Goal: Information Seeking & Learning: Understand process/instructions

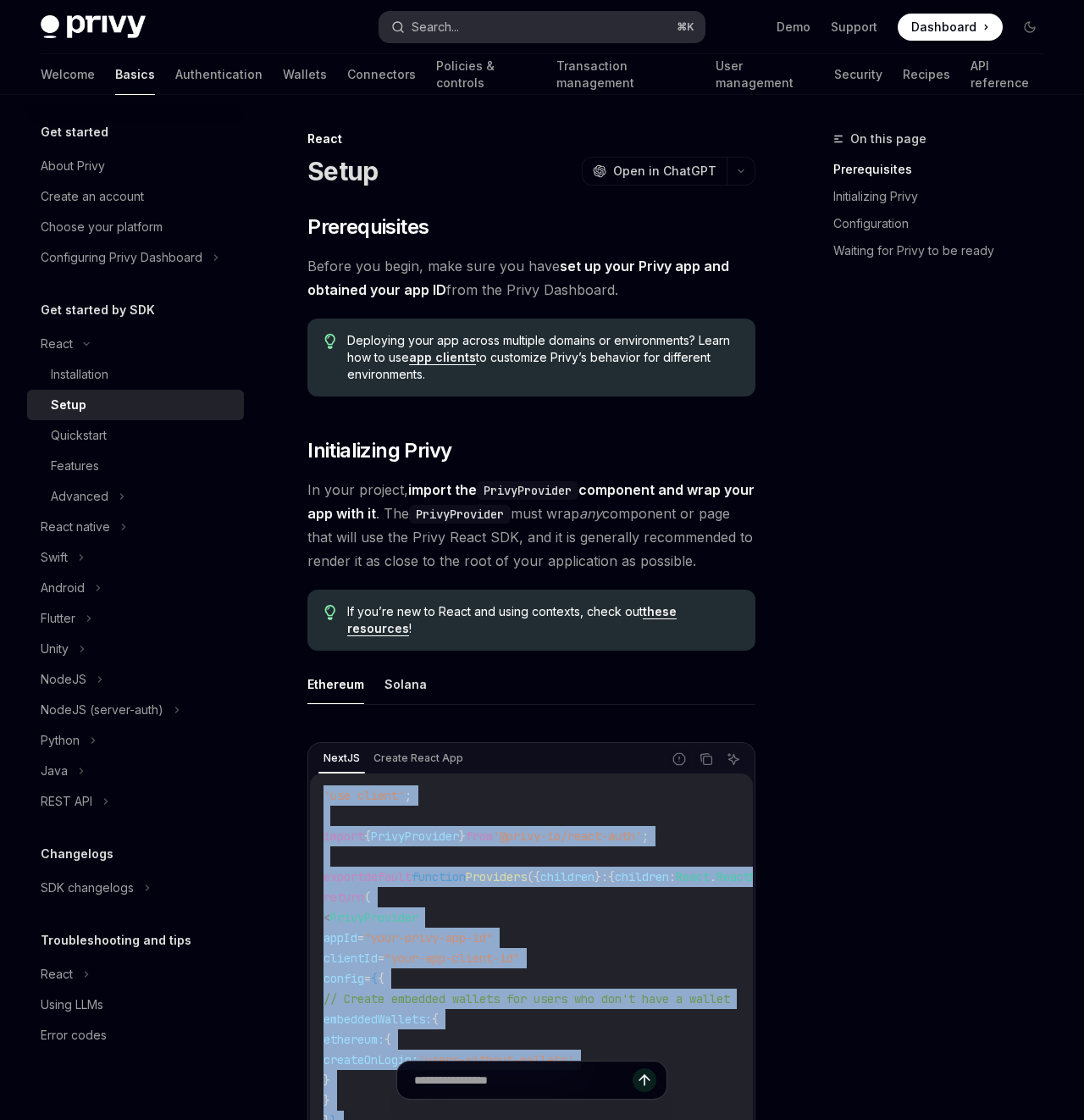
click at [478, 36] on button "Search... ⌘ K" at bounding box center [542, 27] width 326 height 31
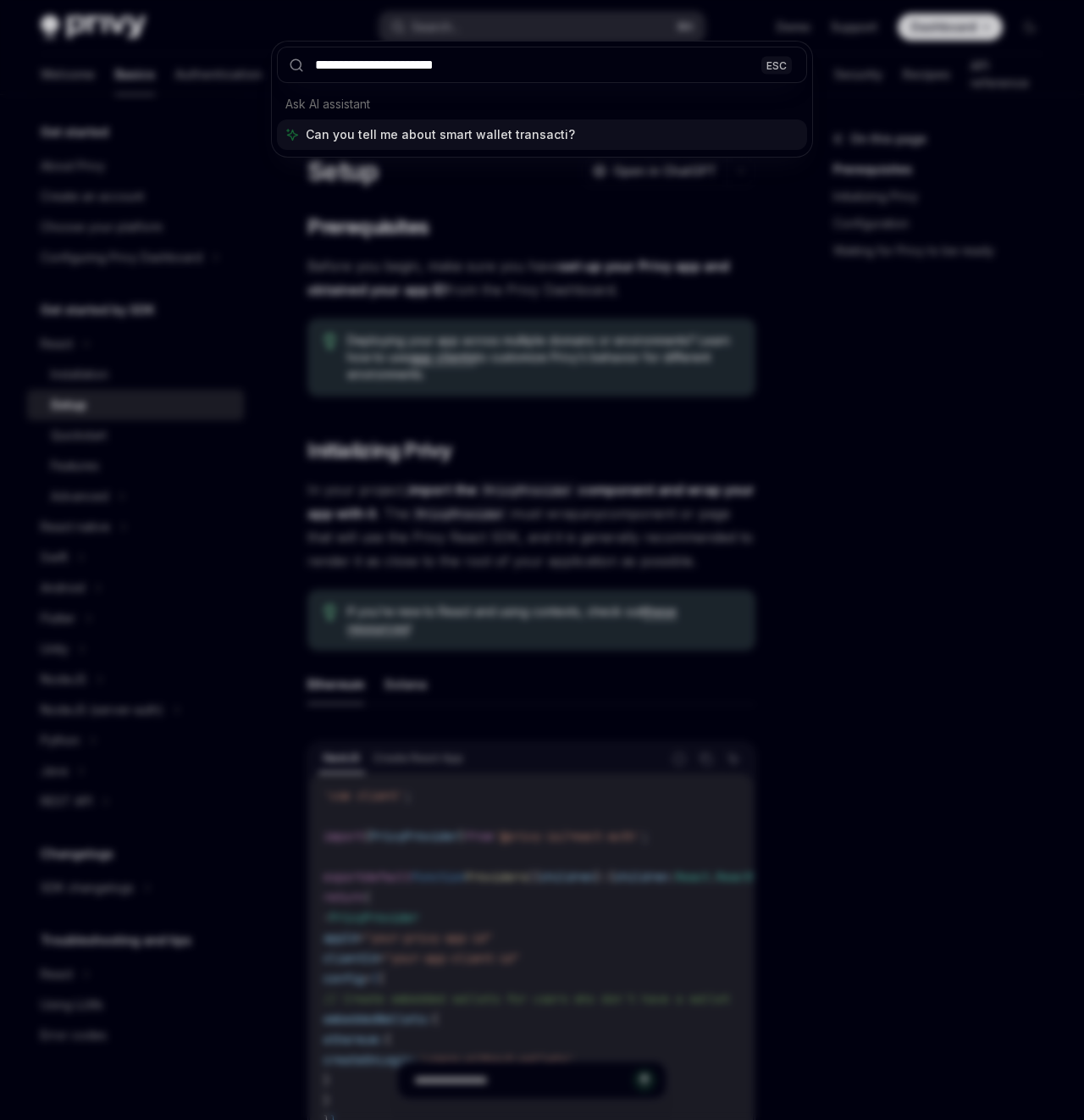
type input "**********"
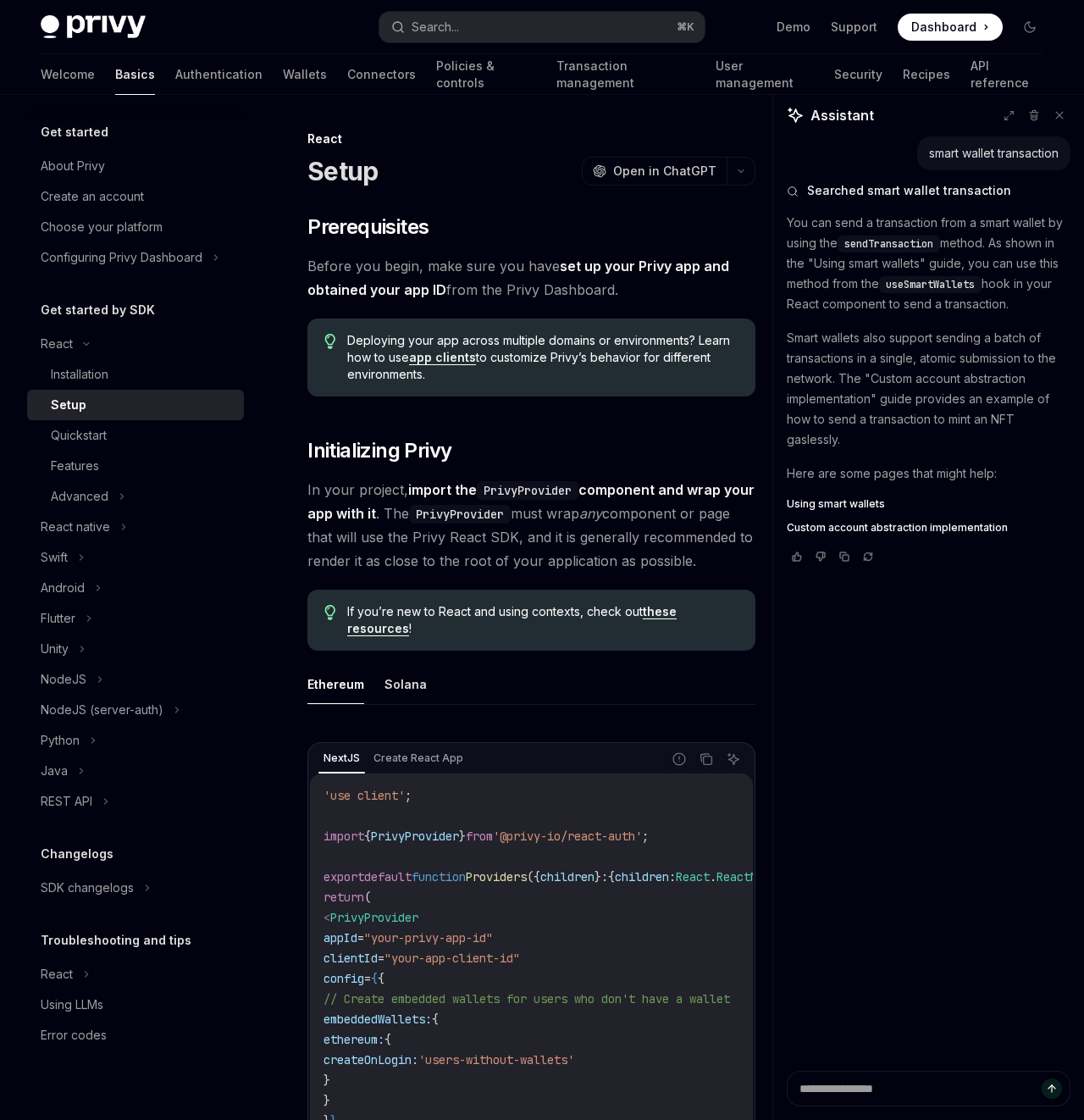
type textarea "*"
click at [469, 15] on button "Search... ⌘ K" at bounding box center [542, 27] width 326 height 31
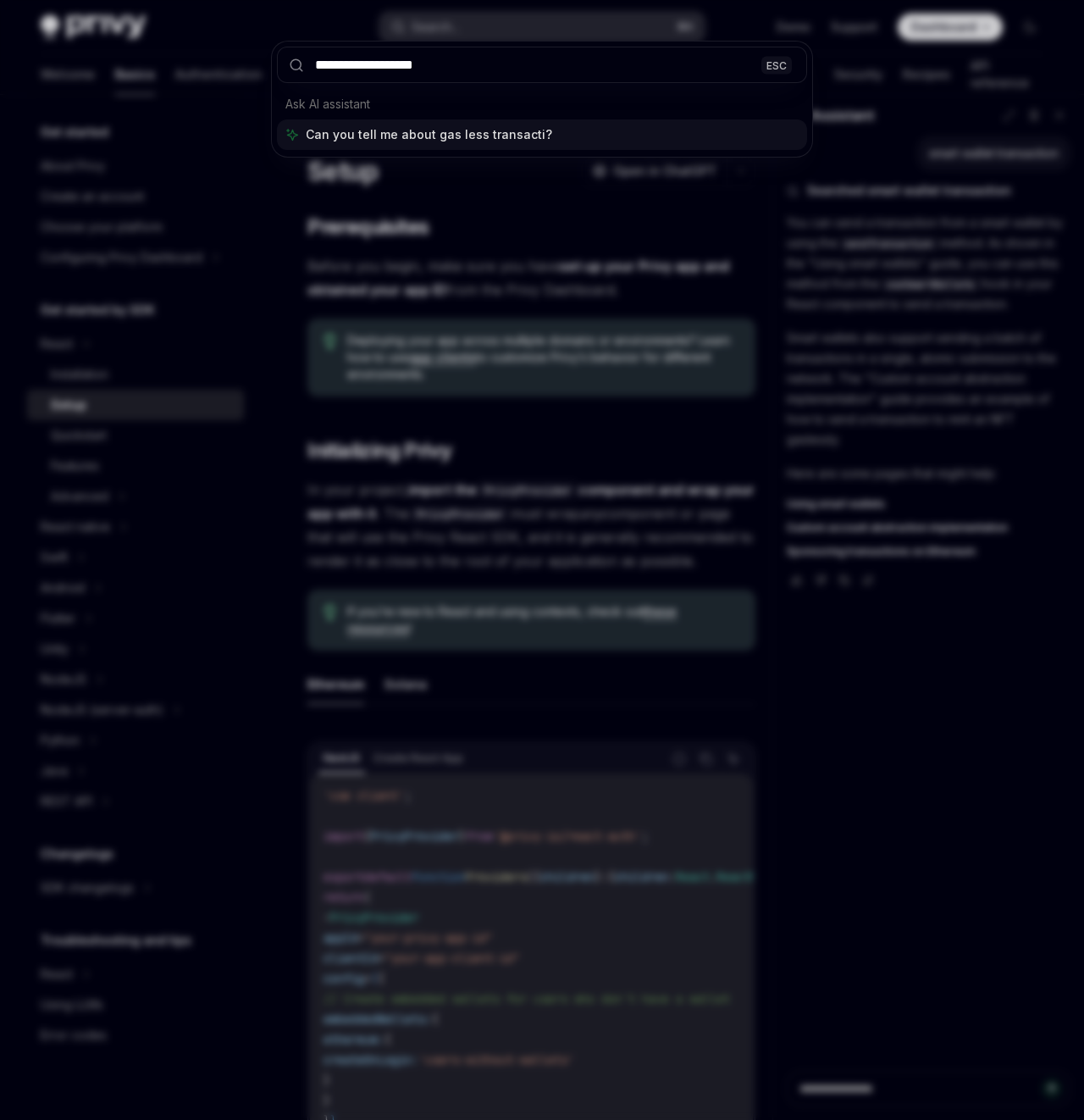
type input "**********"
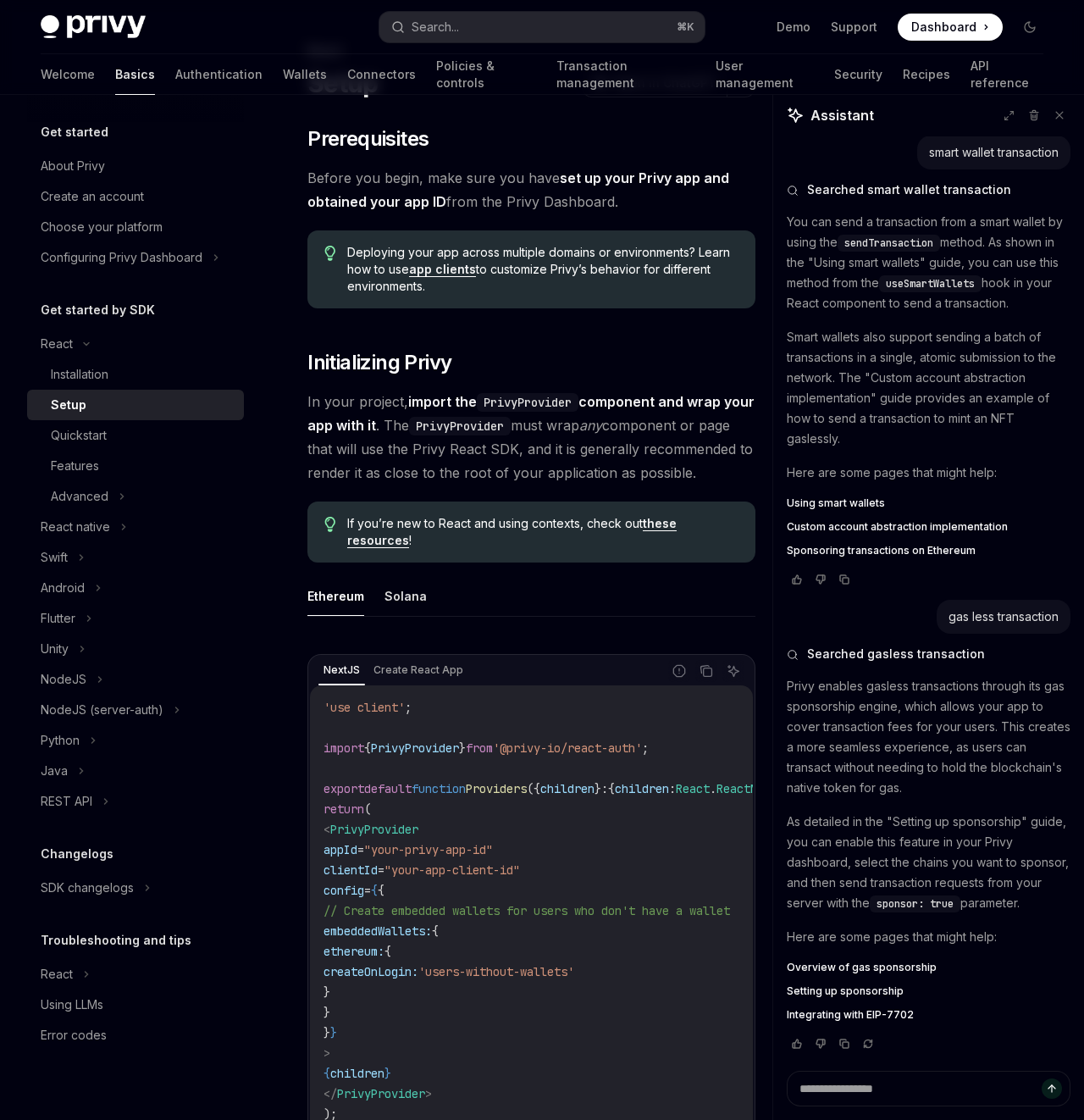
scroll to position [93, 0]
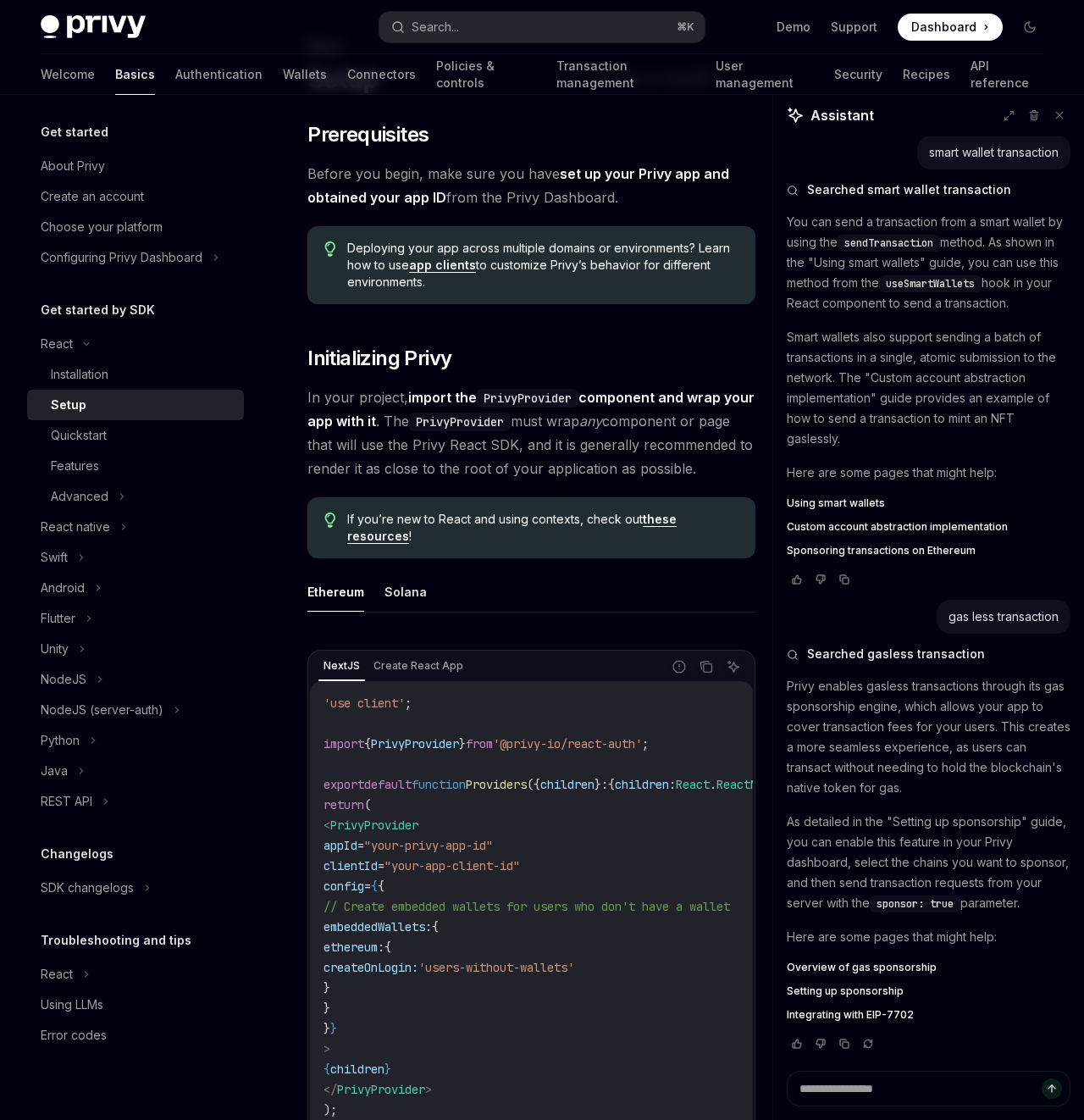
click at [847, 966] on span "Overview of gas sponsorship" at bounding box center [862, 968] width 150 height 14
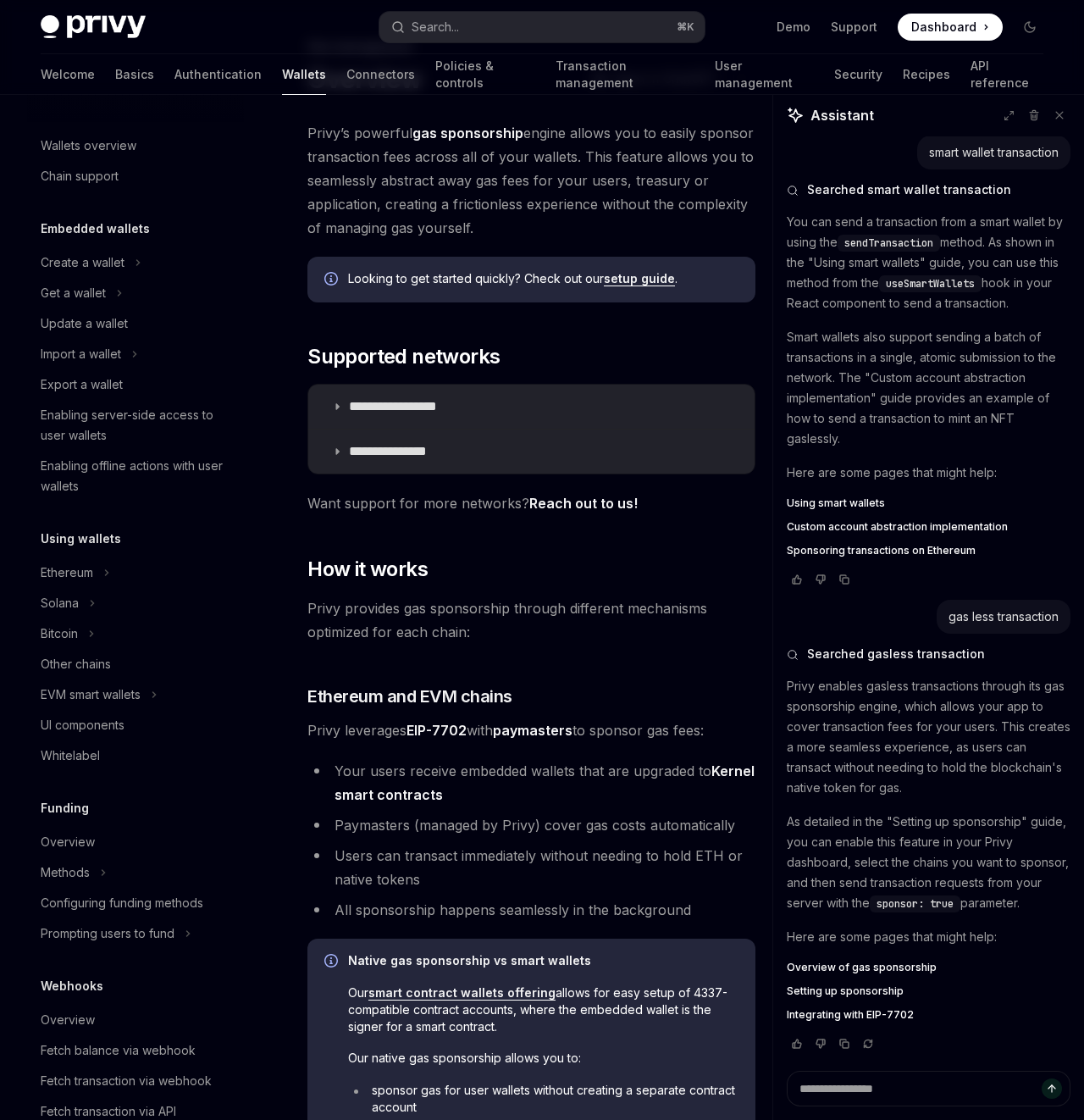
scroll to position [335, 0]
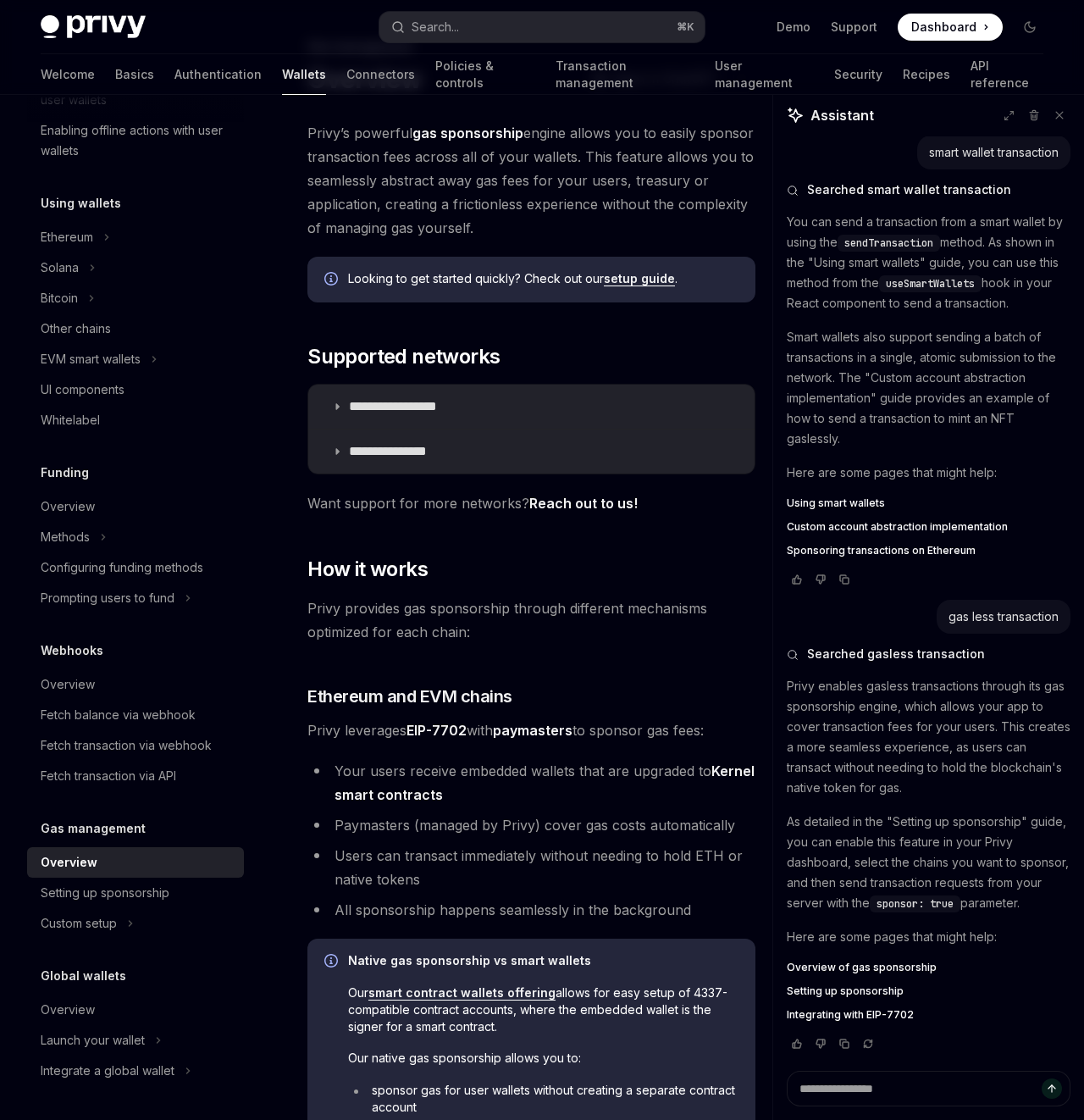
click at [848, 1015] on span "Integrating with EIP-7702" at bounding box center [851, 1015] width 127 height 14
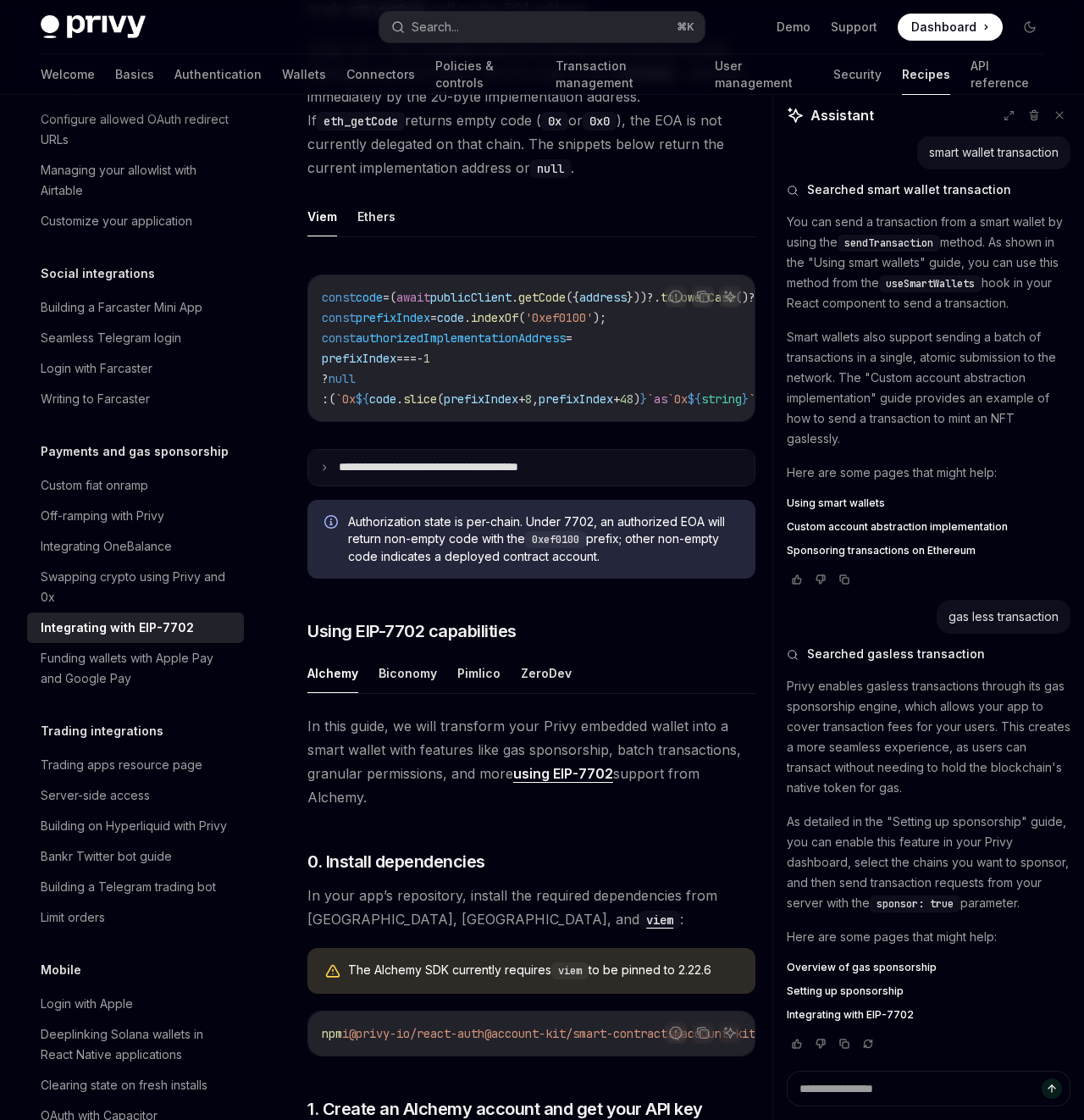
scroll to position [931, 0]
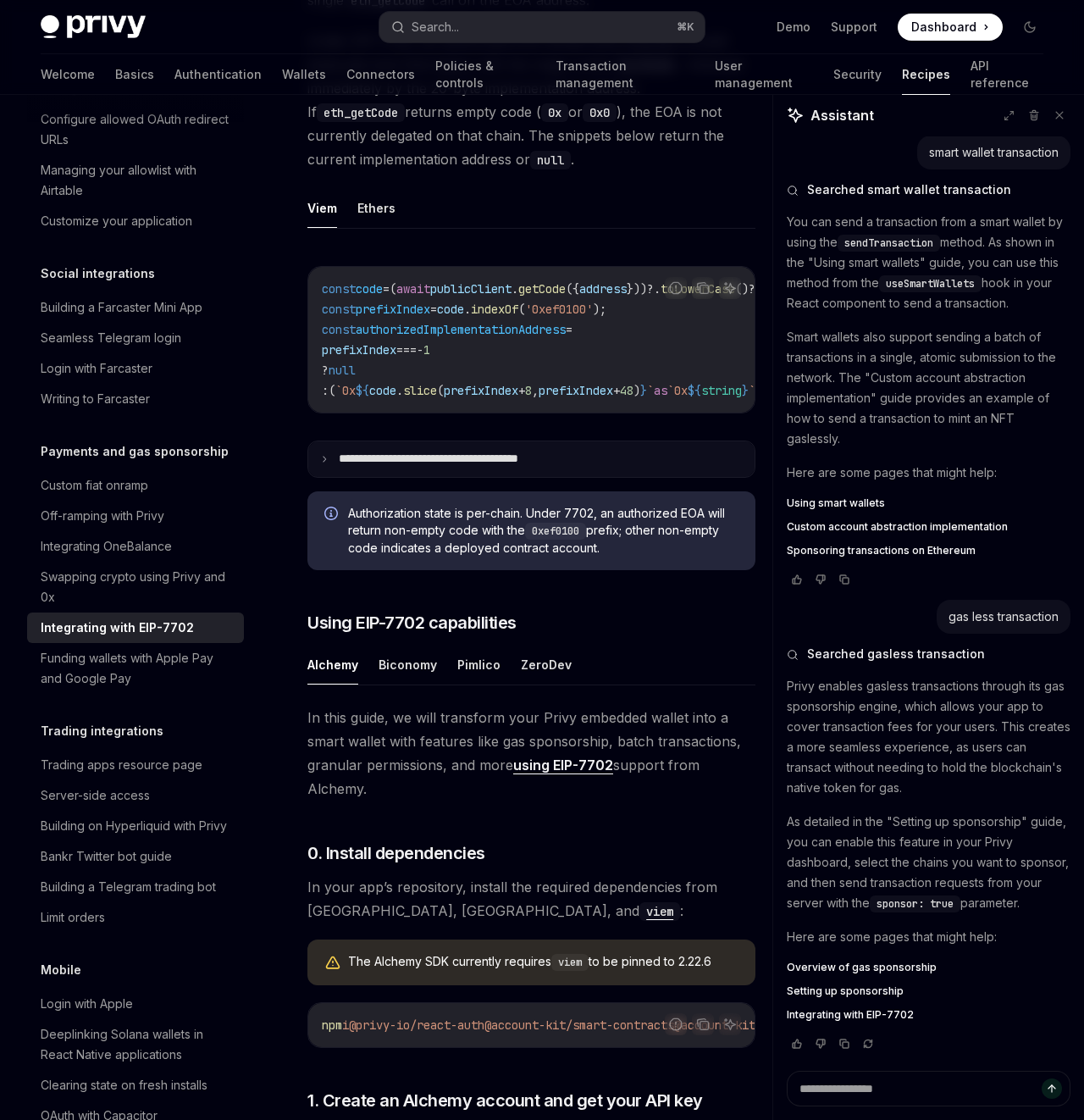
click at [398, 453] on summary "**********" at bounding box center [531, 459] width 446 height 36
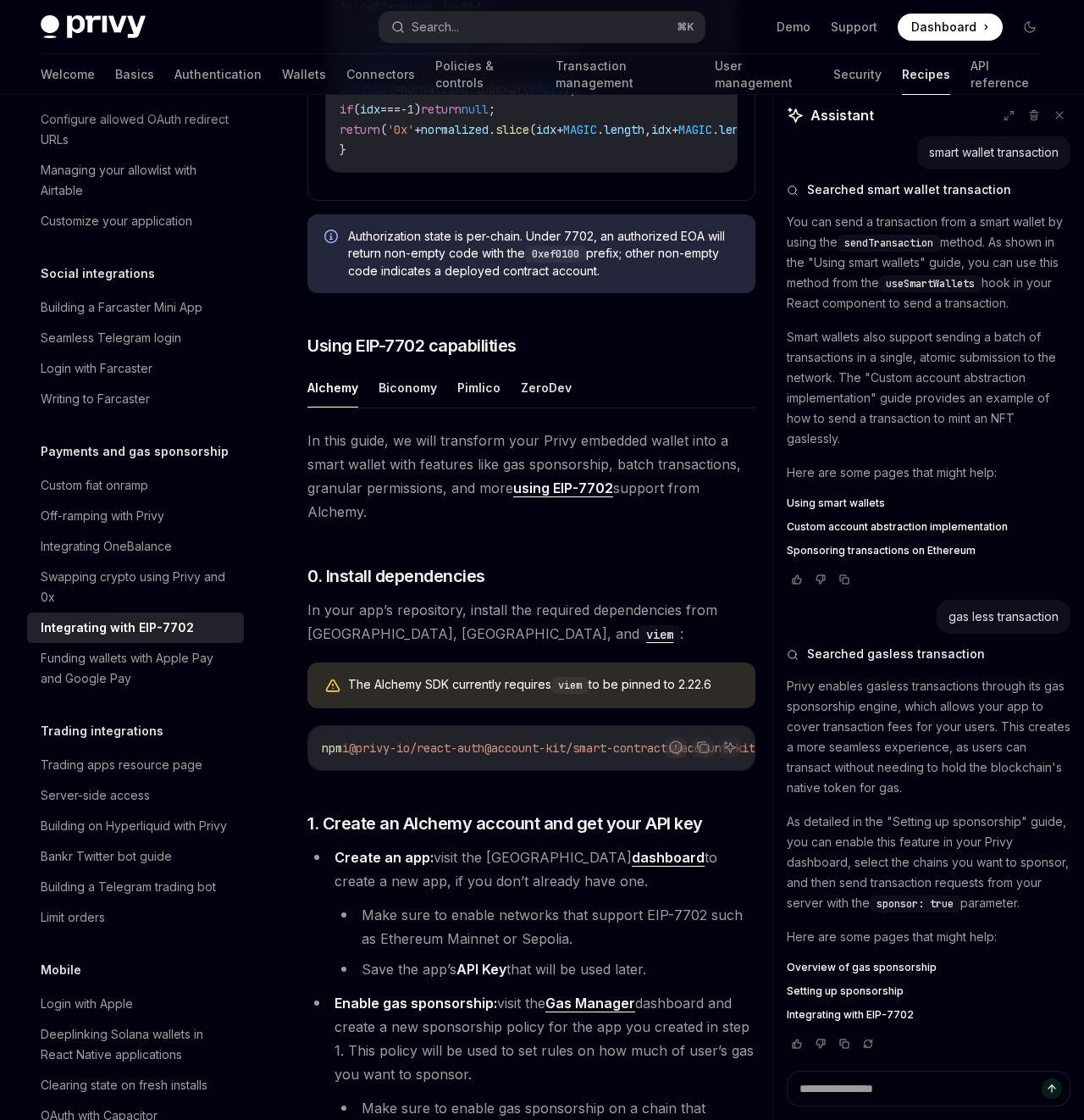
scroll to position [1488, 0]
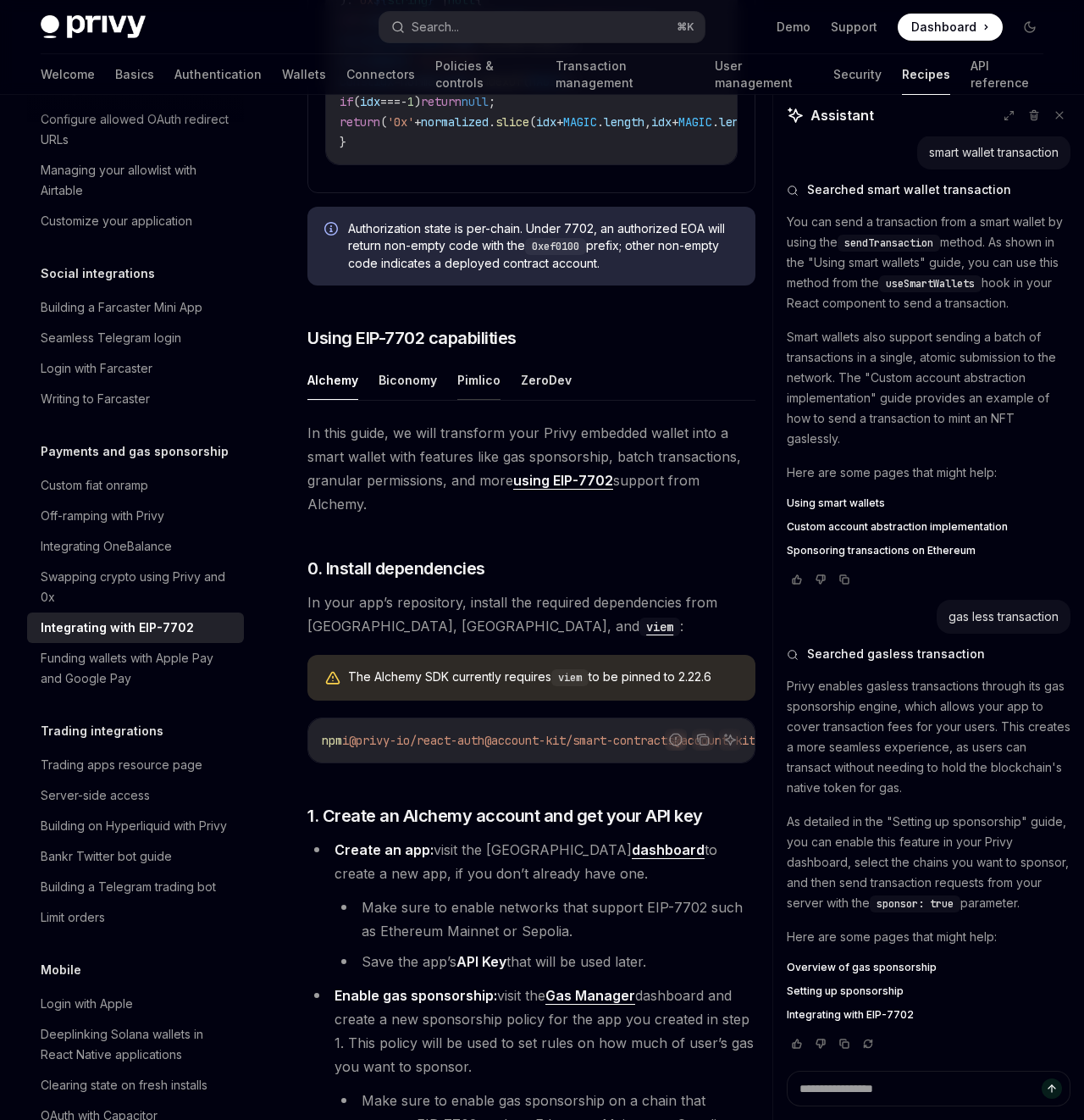
click at [477, 400] on button "Pimlico" at bounding box center [478, 380] width 43 height 40
type textarea "*"
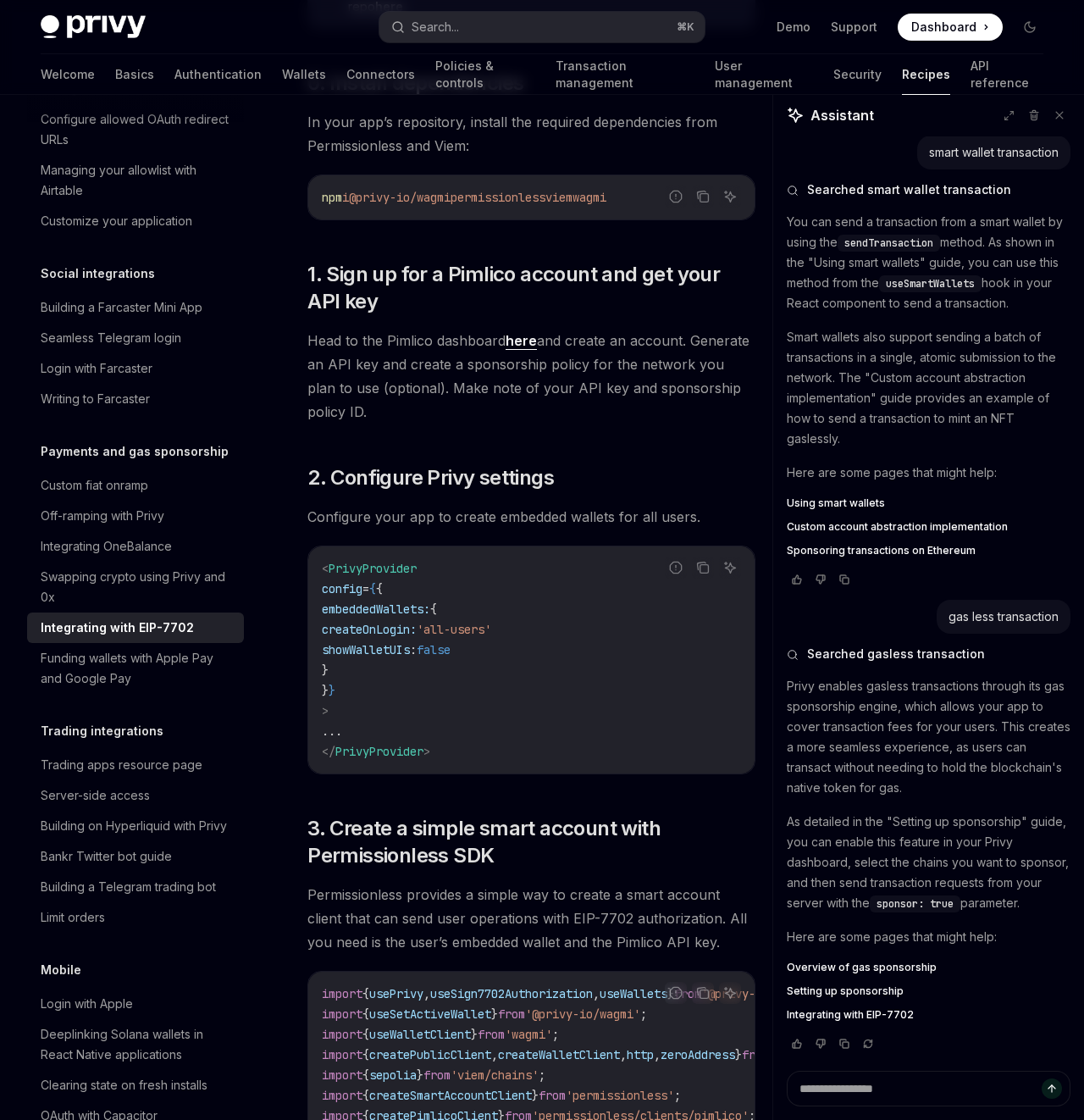
scroll to position [2031, 0]
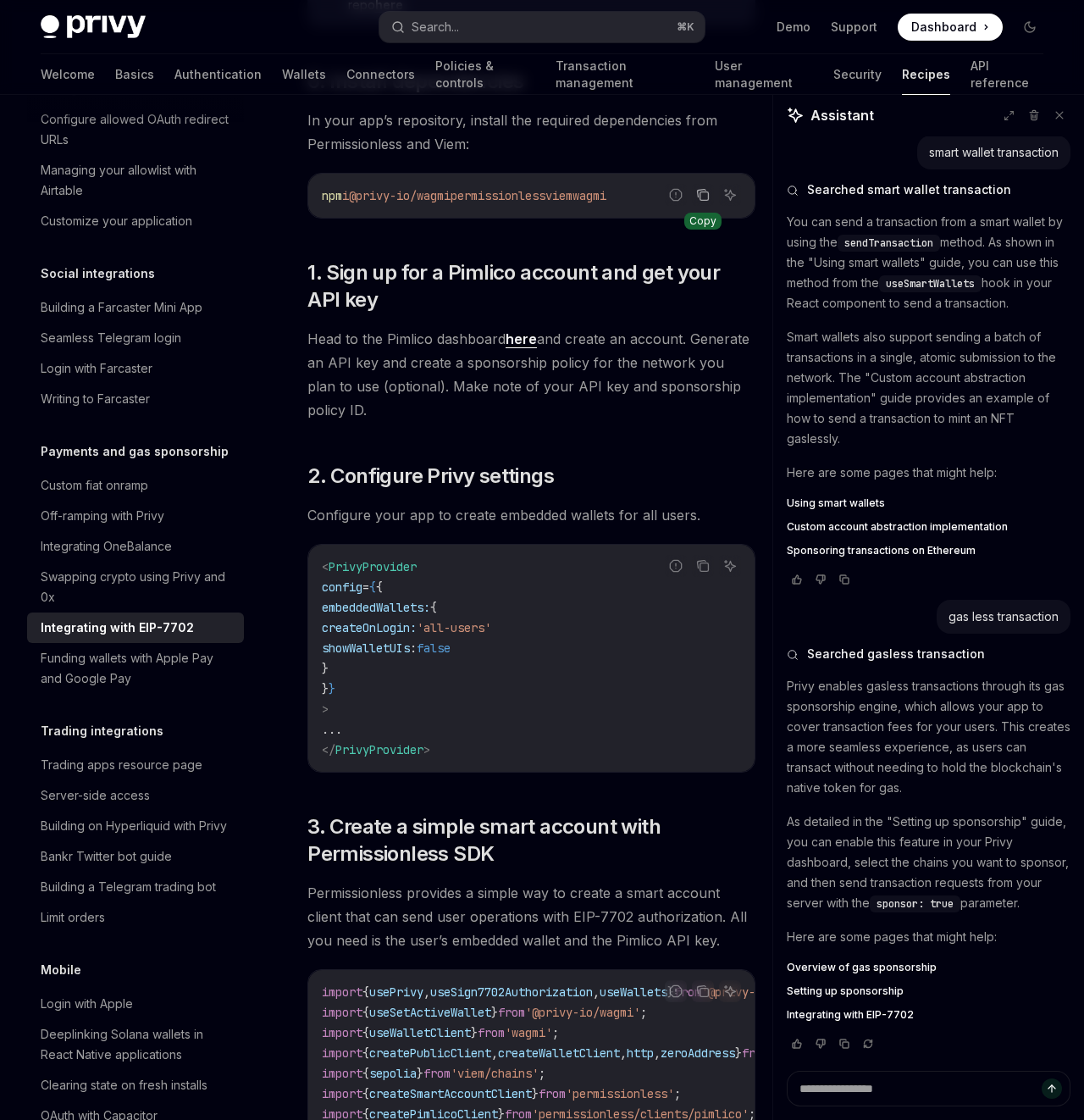
click at [699, 202] on icon "Copy the contents from the code block" at bounding box center [703, 195] width 14 height 14
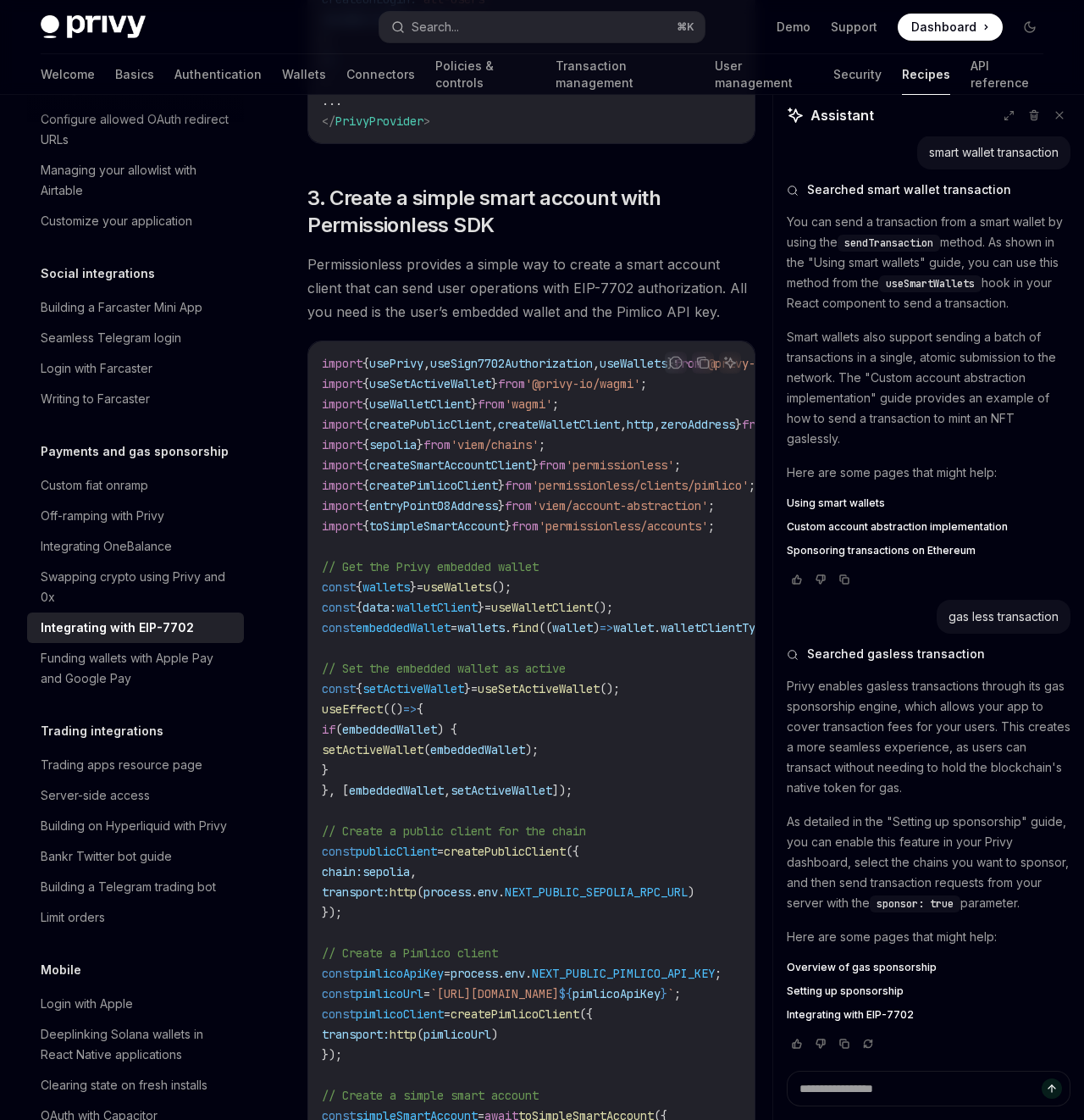
scroll to position [2658, 0]
click at [710, 375] on button "Copy the contents from the code block" at bounding box center [703, 364] width 22 height 22
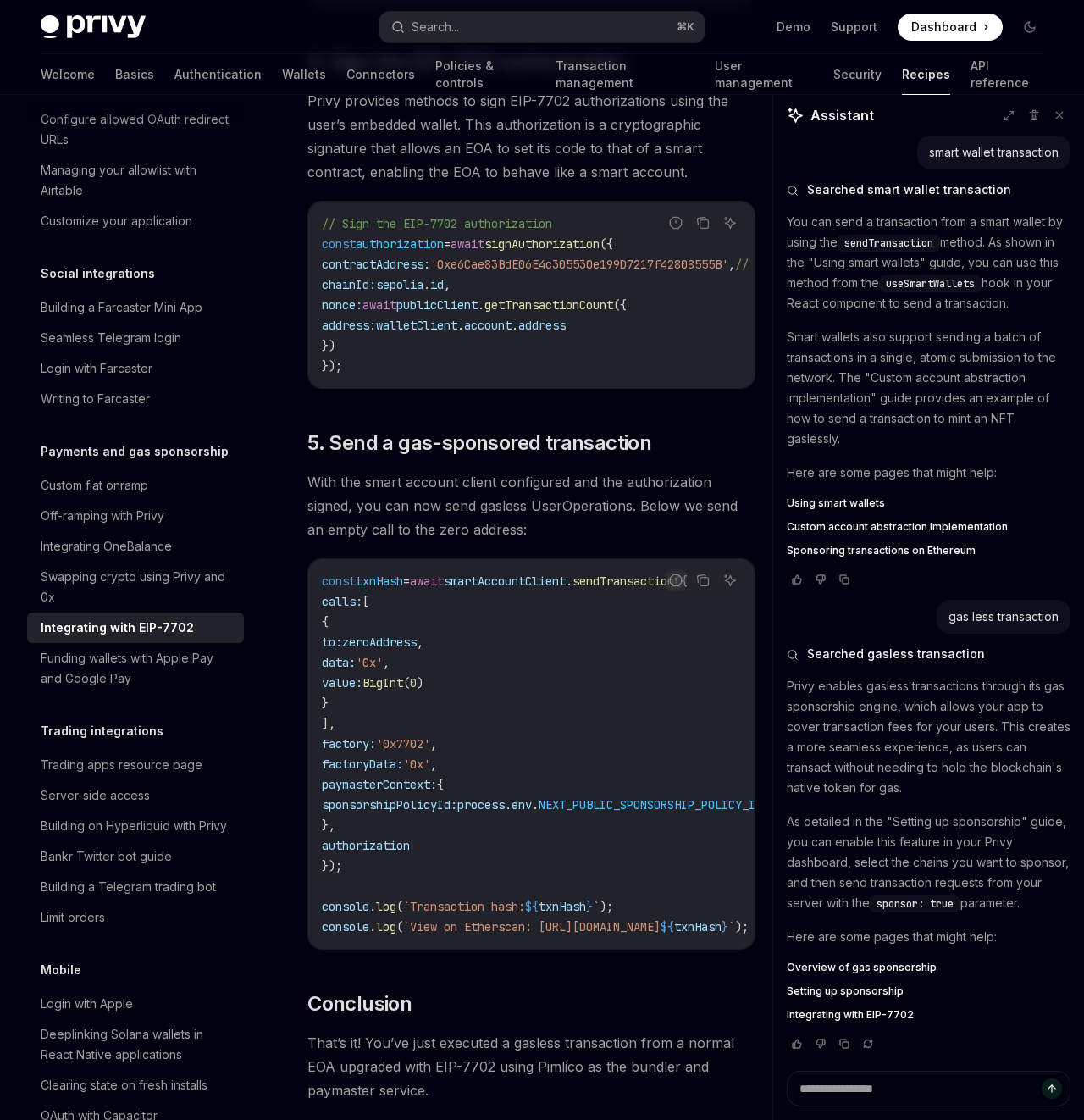
scroll to position [4216, 0]
